Goal: Task Accomplishment & Management: Use online tool/utility

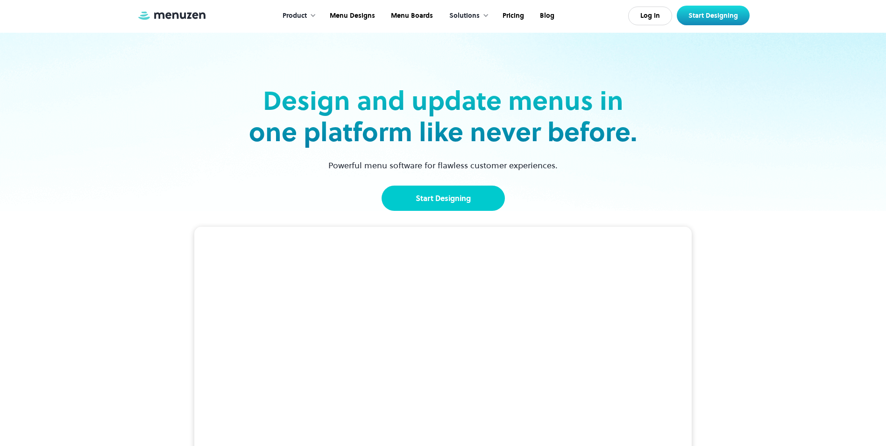
click at [486, 207] on link "Start Designing" at bounding box center [443, 198] width 123 height 25
click at [456, 192] on link "Start Designing" at bounding box center [443, 198] width 123 height 25
click at [450, 198] on link "Start Designing" at bounding box center [443, 198] width 123 height 25
